Goal: Task Accomplishment & Management: Complete application form

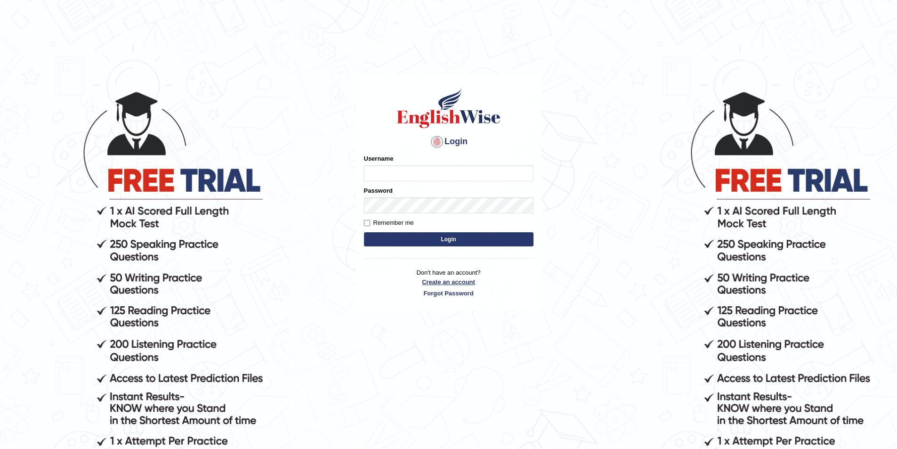
click at [441, 283] on link "Create an account" at bounding box center [449, 281] width 170 height 9
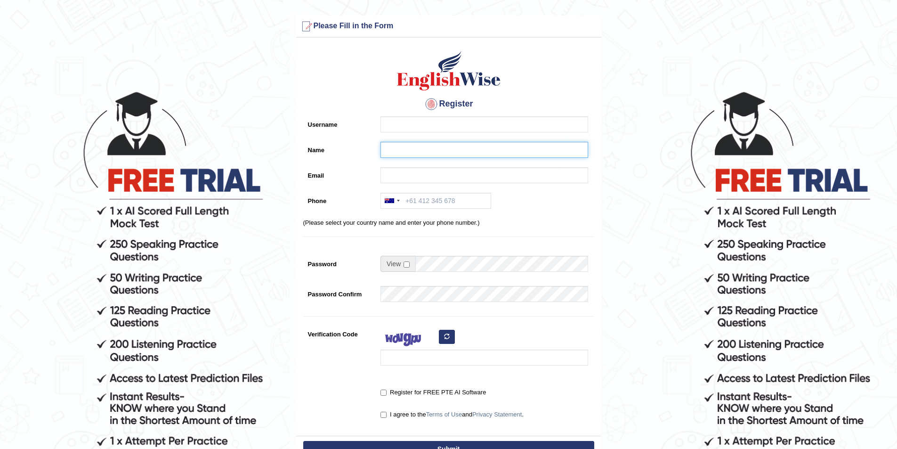
click at [385, 153] on input "Name" at bounding box center [485, 150] width 208 height 16
paste input "[PERSON_NAME]"
type input "[PERSON_NAME]"
click at [391, 125] on input "Username" at bounding box center [485, 124] width 208 height 16
click at [396, 177] on input "Email" at bounding box center [485, 175] width 208 height 16
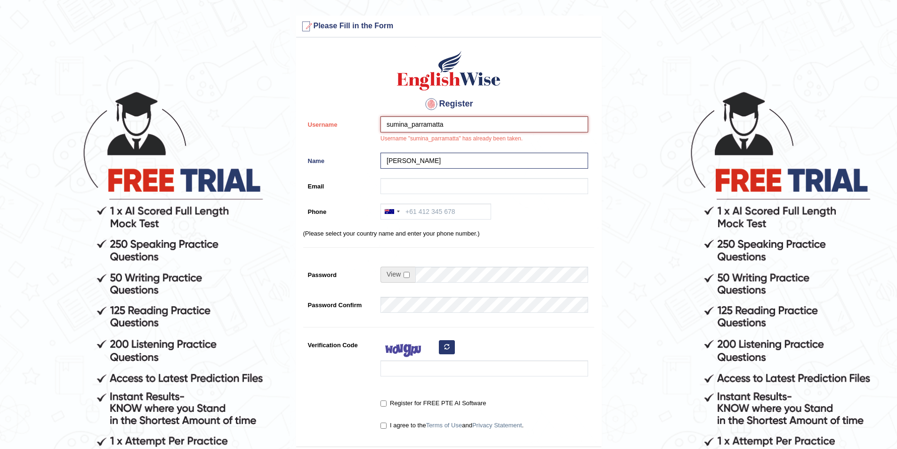
click at [408, 126] on input "sumina_parramatta" at bounding box center [485, 124] width 208 height 16
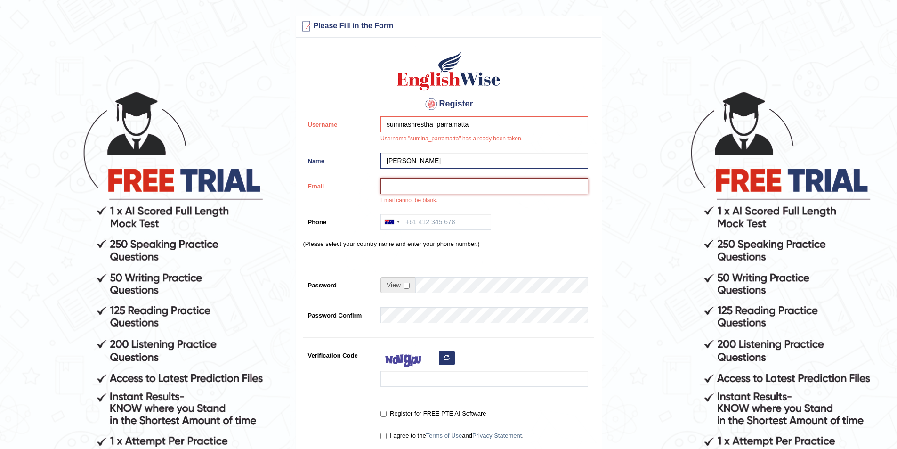
click at [410, 190] on input "Email" at bounding box center [485, 186] width 208 height 16
click at [480, 125] on input "suminashrestha_parramatta" at bounding box center [485, 124] width 208 height 16
drag, startPoint x: 480, startPoint y: 125, endPoint x: 409, endPoint y: 126, distance: 70.7
click at [409, 126] on input "suminashrestha_parramatta" at bounding box center [485, 124] width 208 height 16
type input "sumina_shrestha"
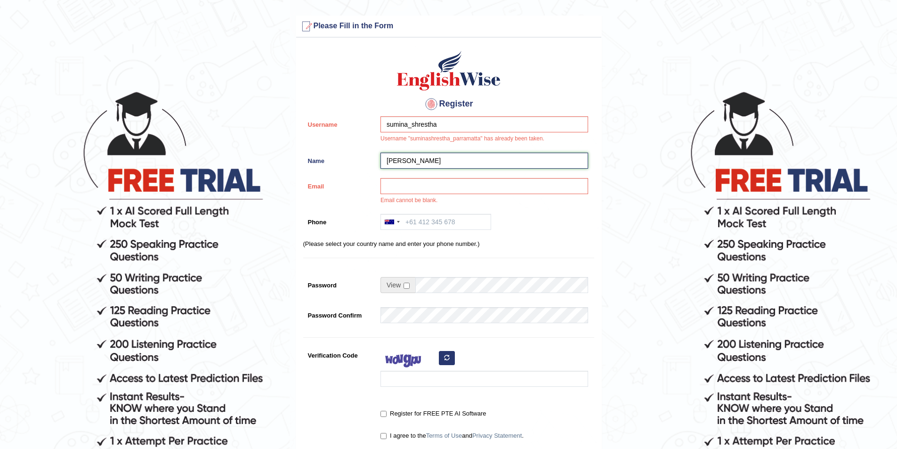
click at [444, 165] on input "Sumina Shrestha" at bounding box center [485, 161] width 208 height 16
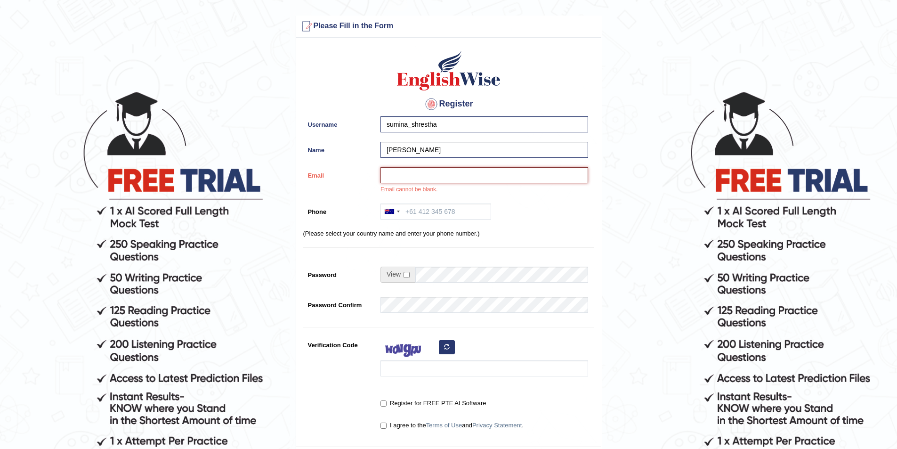
click at [420, 174] on input "Email" at bounding box center [485, 175] width 208 height 16
paste input "suminastha30@gmail.com"
drag, startPoint x: 428, startPoint y: 175, endPoint x: 388, endPoint y: 176, distance: 40.0
click at [388, 176] on input "suminastha30@gmail.com" at bounding box center [485, 175] width 208 height 16
type input "suminastha30@gmail.com"
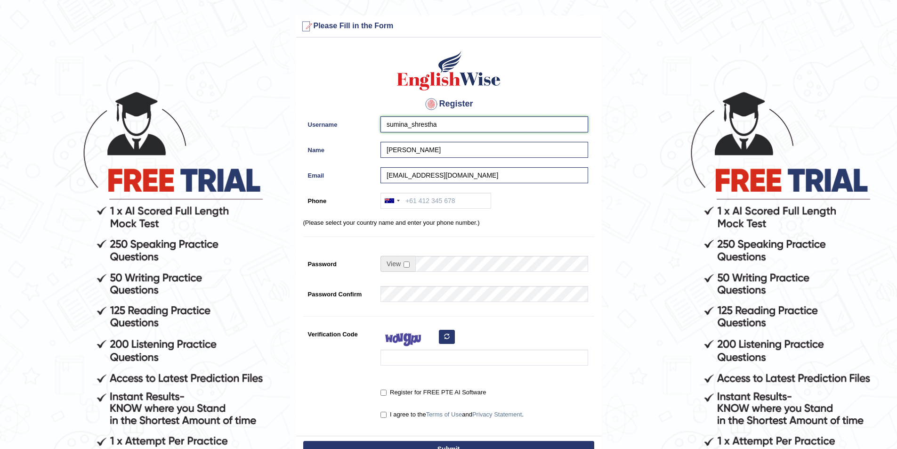
drag, startPoint x: 436, startPoint y: 123, endPoint x: 367, endPoint y: 127, distance: 68.4
click at [367, 127] on div "Username sumina_shrestha" at bounding box center [448, 126] width 291 height 21
paste input "stha30"
type input "suminastha30_parramatta"
click at [414, 204] on input "Phone" at bounding box center [436, 201] width 111 height 16
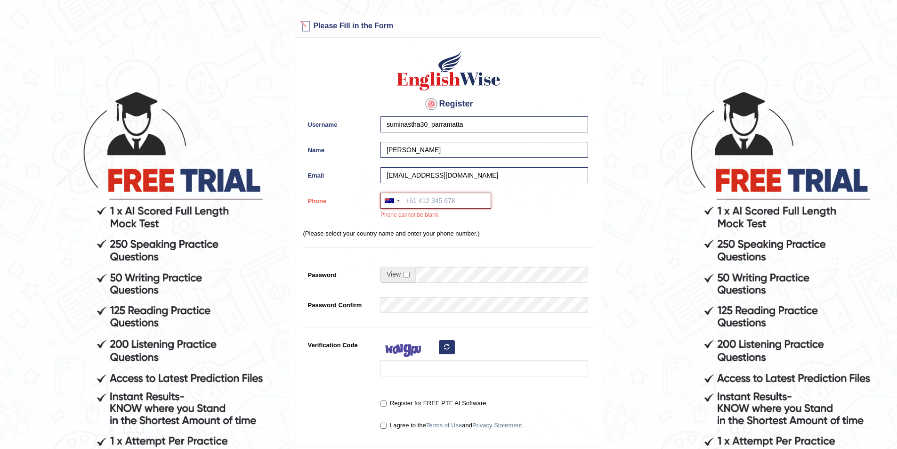
paste input "0450 926 702"
type input "0450 926 702"
click at [409, 274] on input "checkbox" at bounding box center [407, 275] width 6 height 6
checkbox input "true"
click at [420, 274] on input "Password" at bounding box center [501, 275] width 173 height 16
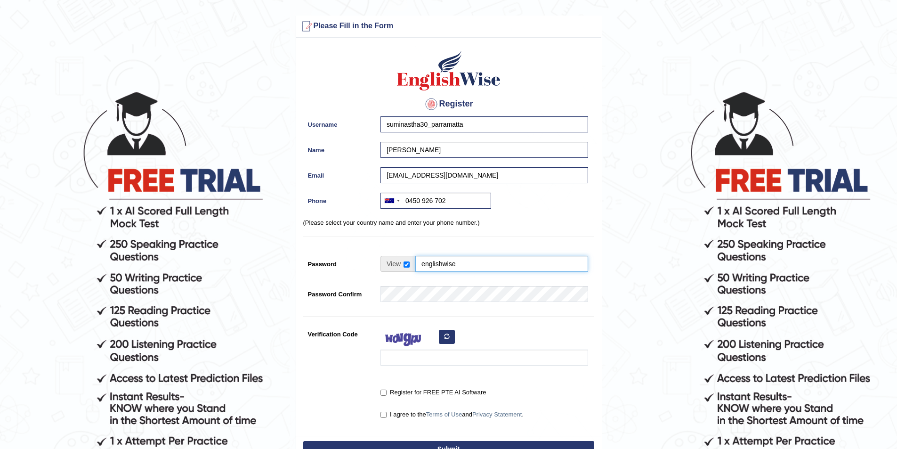
type input "englishwise"
click at [421, 357] on input "Verification Code" at bounding box center [485, 357] width 208 height 16
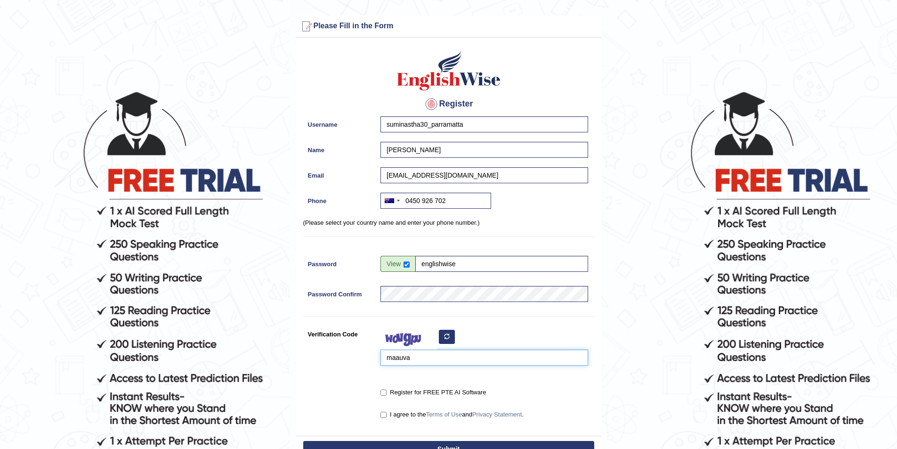
type input "maauva"
click at [384, 393] on input "Register for FREE PTE AI Software" at bounding box center [384, 393] width 6 height 6
checkbox input "true"
click at [385, 414] on input "I agree to the Terms of Use and Privacy Statement ." at bounding box center [384, 415] width 6 height 6
checkbox input "true"
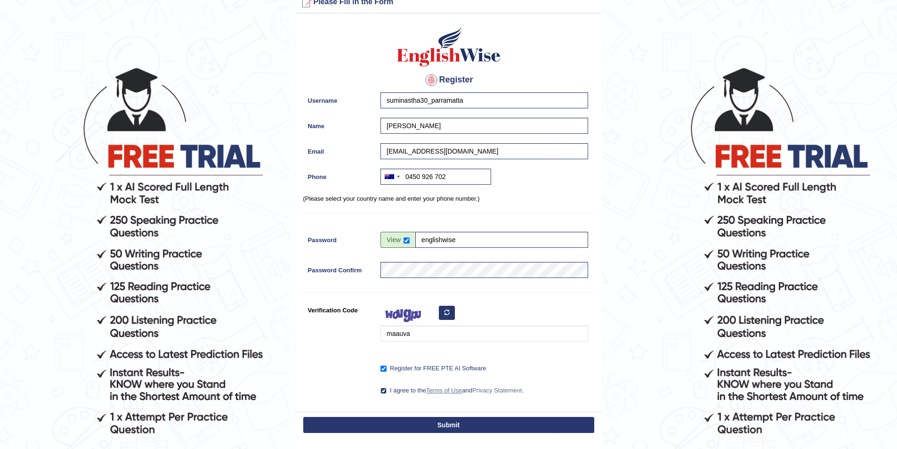
scroll to position [47, 0]
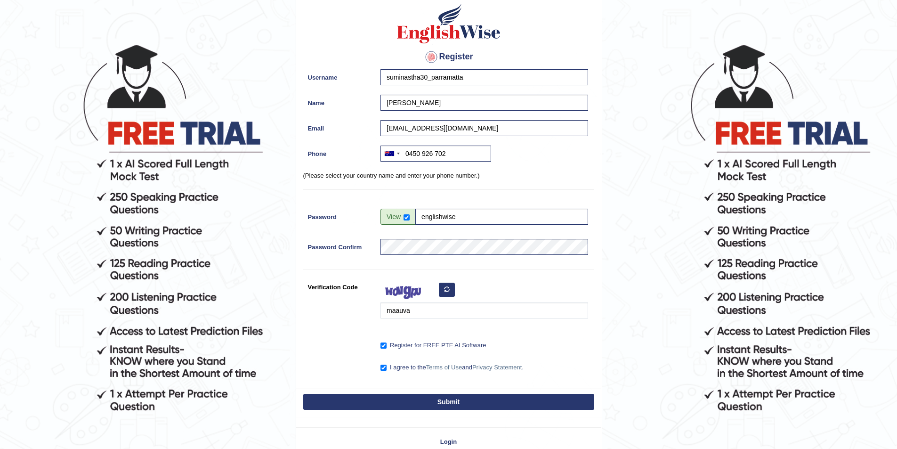
click at [437, 400] on button "Submit" at bounding box center [448, 402] width 291 height 16
type input "+61450926702"
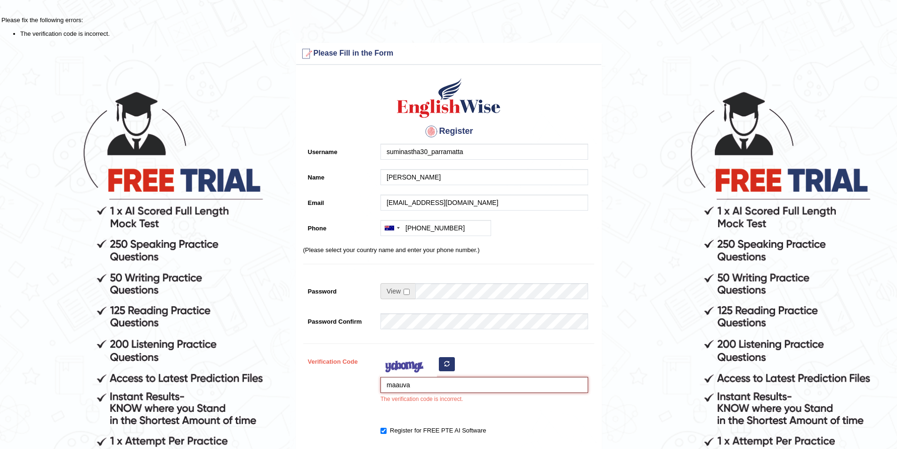
drag, startPoint x: 419, startPoint y: 379, endPoint x: 364, endPoint y: 388, distance: 55.8
click at [364, 388] on div "Verification Code maauva The verification code is incorrect." at bounding box center [448, 380] width 291 height 55
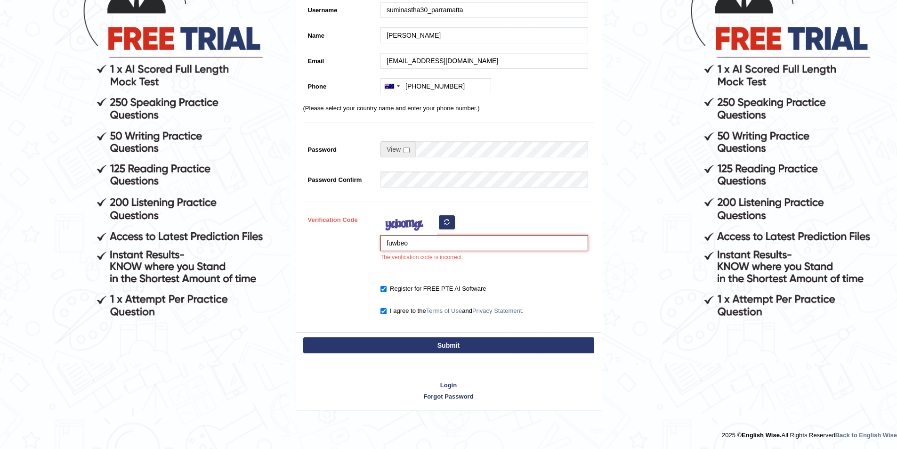
type input "fuwbeo"
click at [439, 349] on button "Submit" at bounding box center [448, 345] width 291 height 16
type input "+61450926702"
